Goal: Check status: Check status

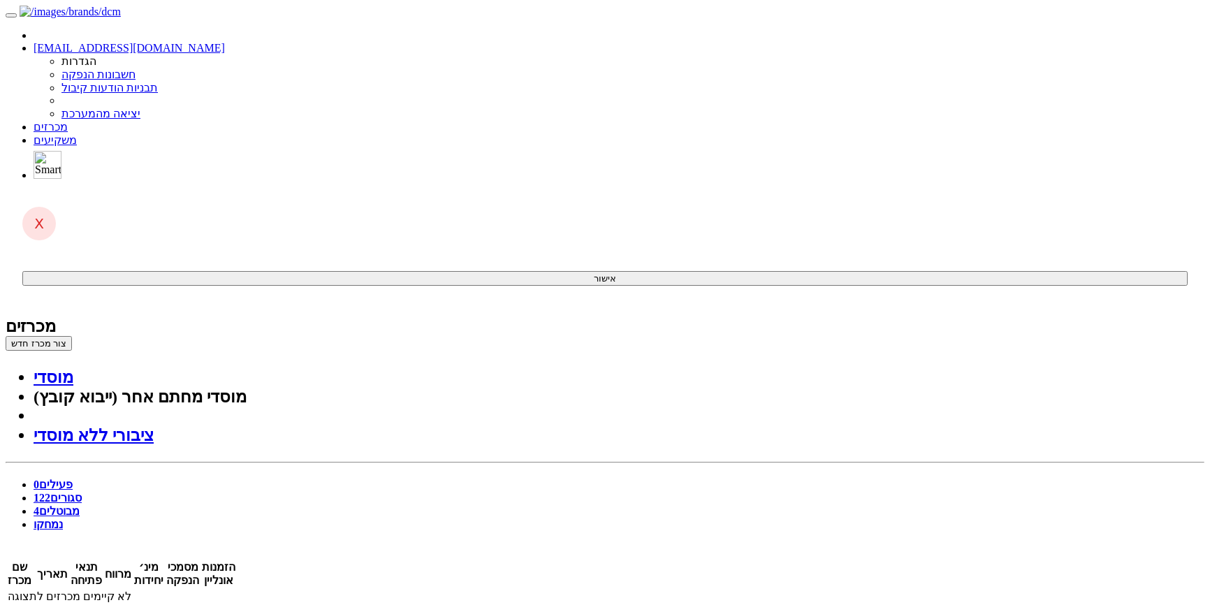
scroll to position [35, 0]
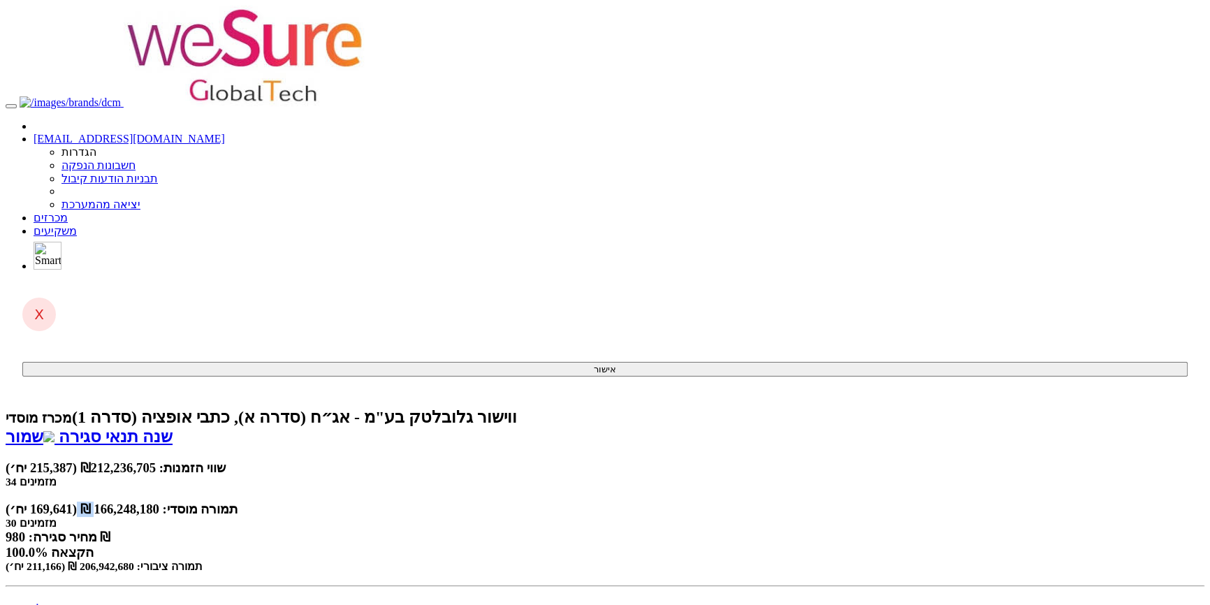
drag, startPoint x: 863, startPoint y: 138, endPoint x: 922, endPoint y: 138, distance: 58.7
click at [922, 502] on div "תמורה מוסדי: 166,248,180 ₪ (169,641 יח׳)" at bounding box center [605, 509] width 1199 height 15
click at [902, 502] on div "תמורה מוסדי: 166,248,180 ₪ (169,641 יח׳)" at bounding box center [605, 509] width 1199 height 15
drag, startPoint x: 933, startPoint y: 140, endPoint x: 841, endPoint y: 140, distance: 92.2
click at [841, 502] on div "תמורה מוסדי: 166,248,180 ₪ (169,641 יח׳)" at bounding box center [605, 509] width 1199 height 15
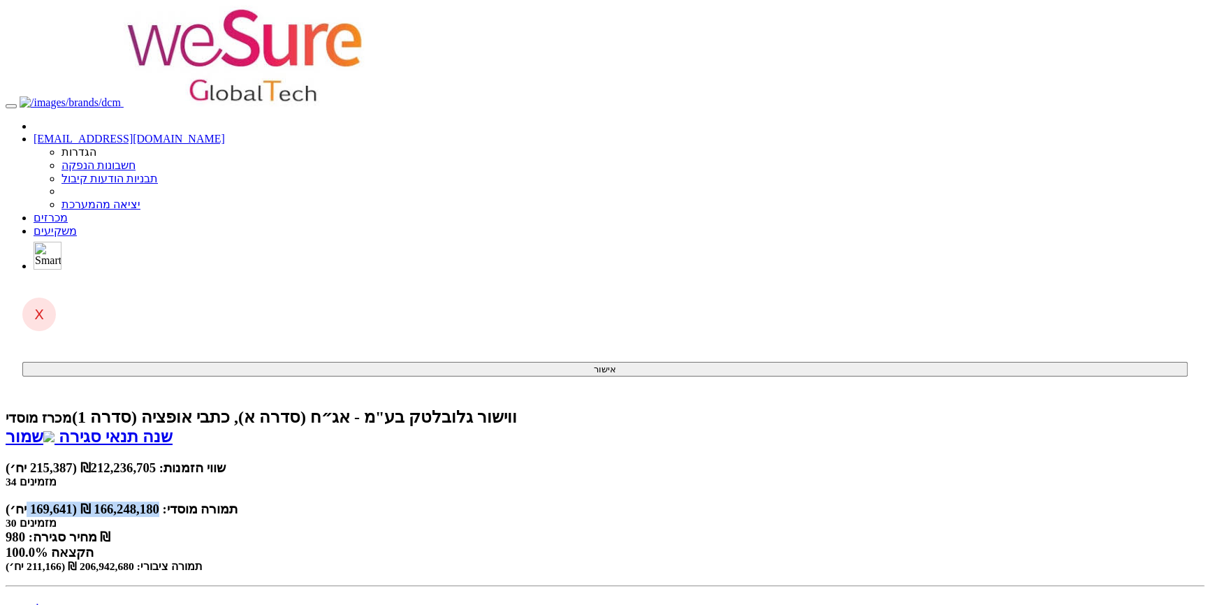
click at [912, 502] on div "תמורה מוסדי: 166,248,180 ₪ (169,641 יח׳)" at bounding box center [605, 509] width 1199 height 15
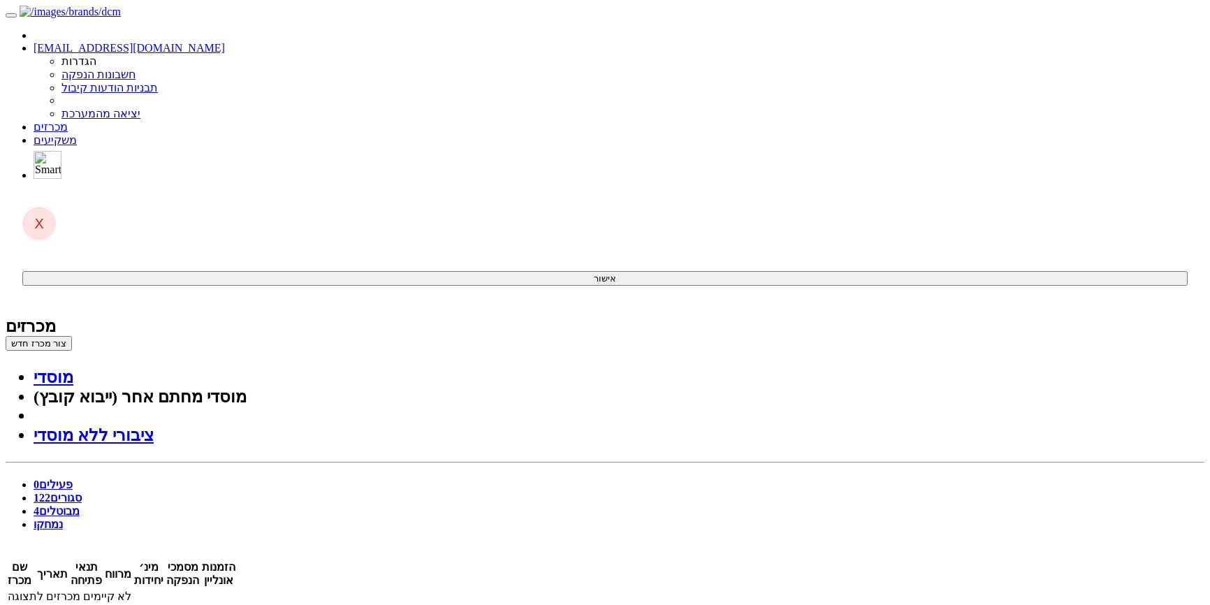
scroll to position [35, 0]
